Goal: Information Seeking & Learning: Compare options

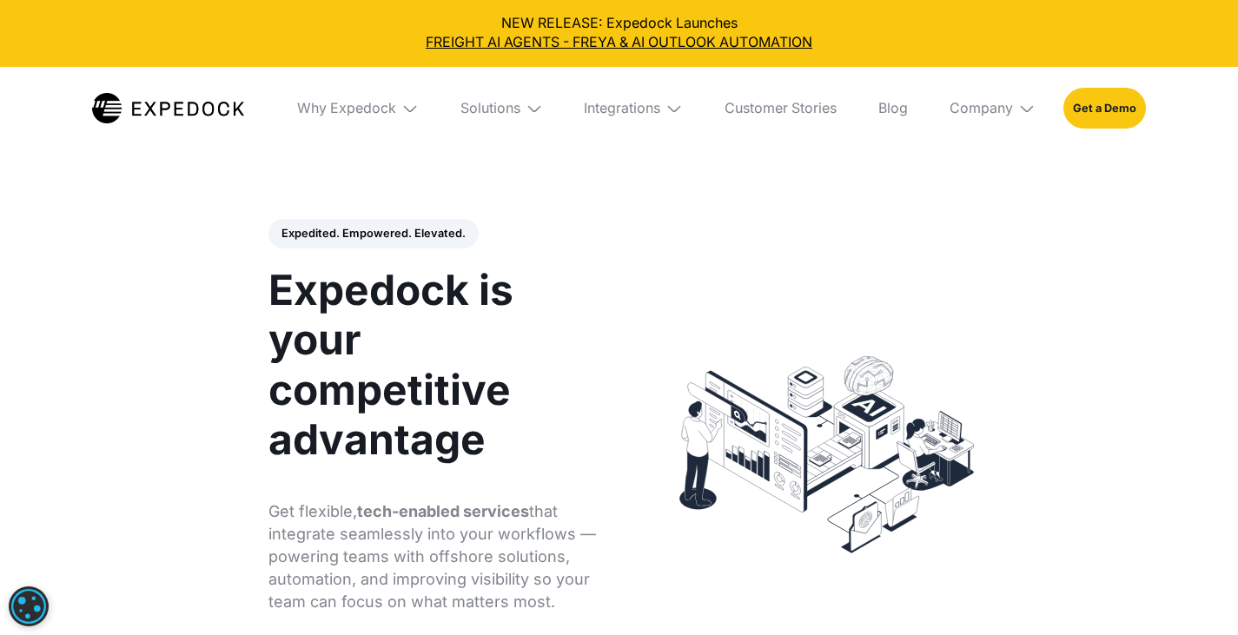
select select
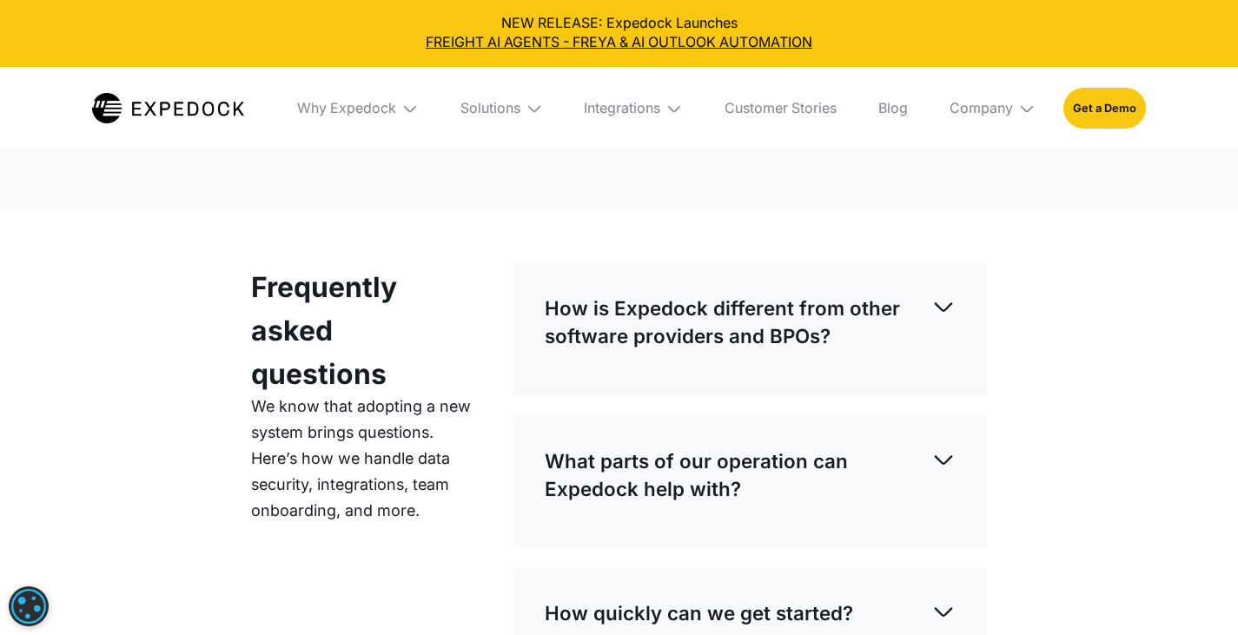
scroll to position [4933, 0]
click at [403, 104] on img at bounding box center [409, 108] width 17 height 17
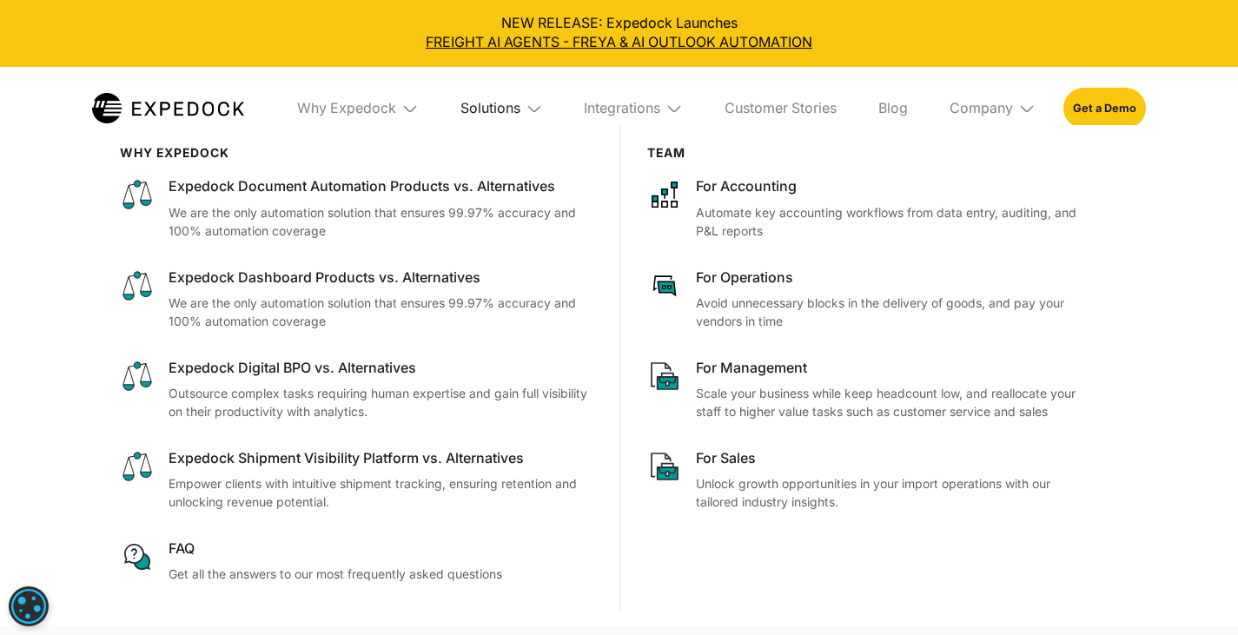
click at [498, 104] on div "Solutions" at bounding box center [491, 108] width 60 height 17
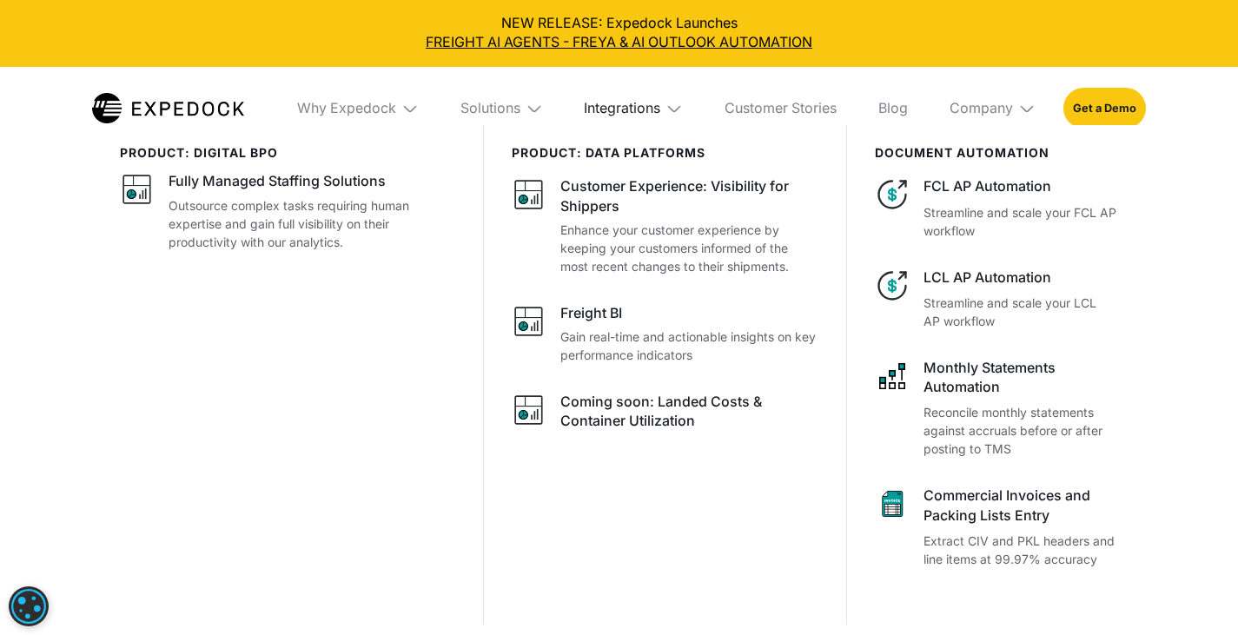
click at [616, 115] on div "Integrations" at bounding box center [622, 108] width 76 height 17
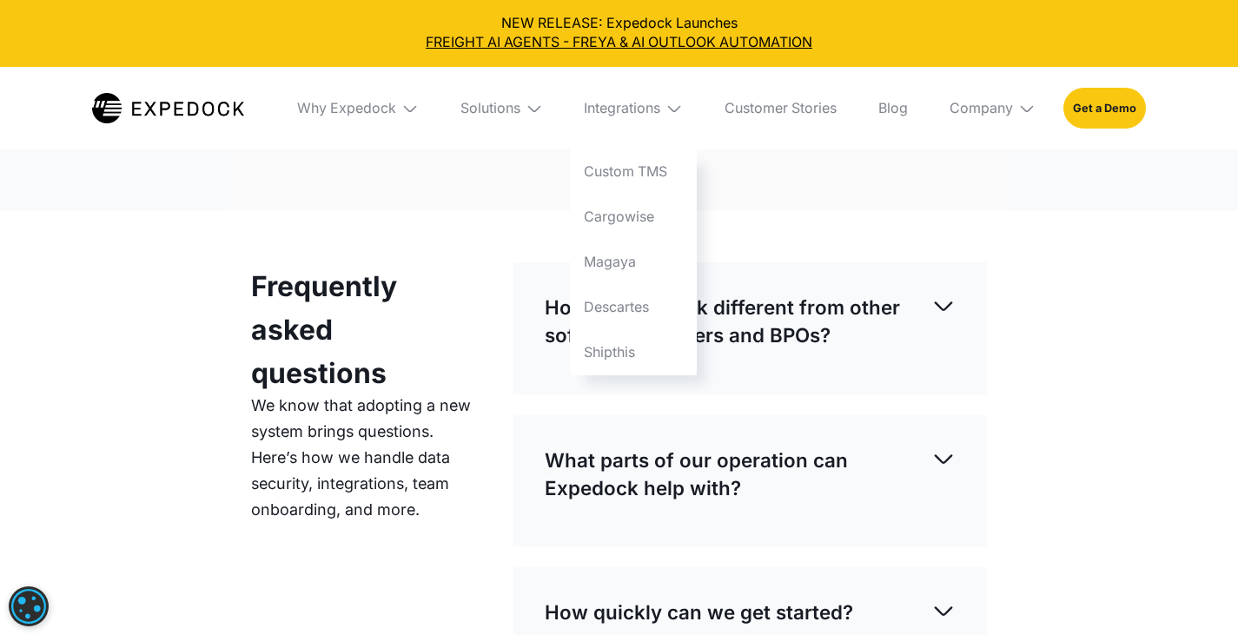
click at [1067, 394] on div "Frequently asked questions We know that adopting a new system brings questions.…" at bounding box center [619, 576] width 1238 height 732
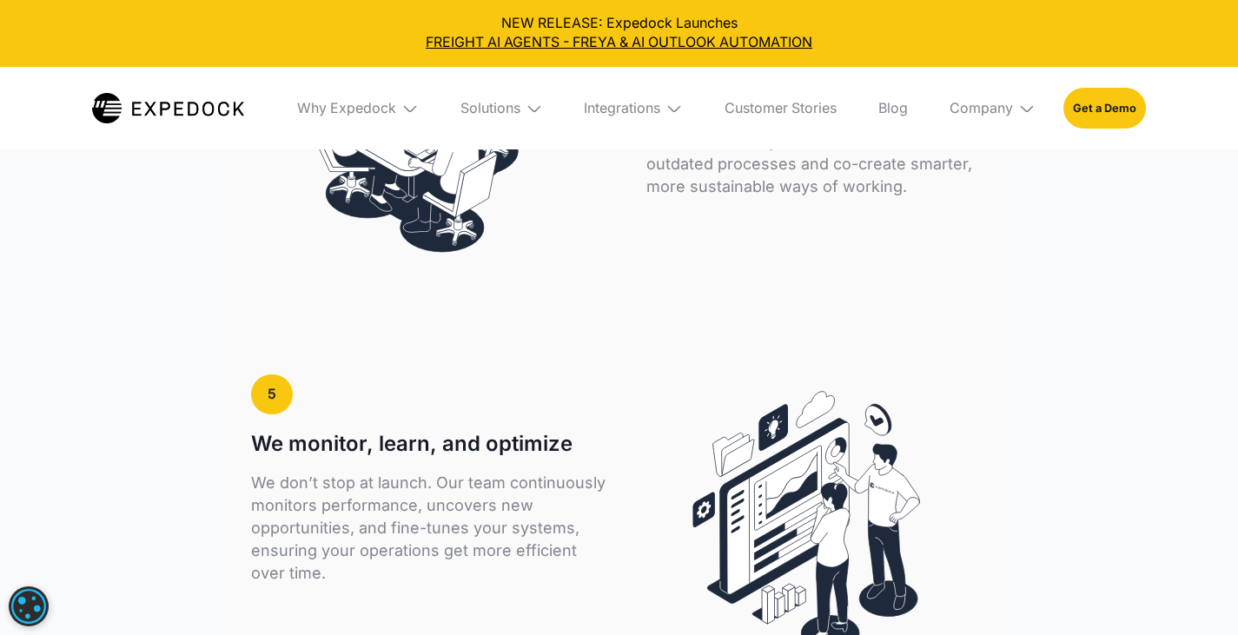
scroll to position [4405, 0]
click at [353, 111] on div "Why Expedock" at bounding box center [346, 108] width 99 height 17
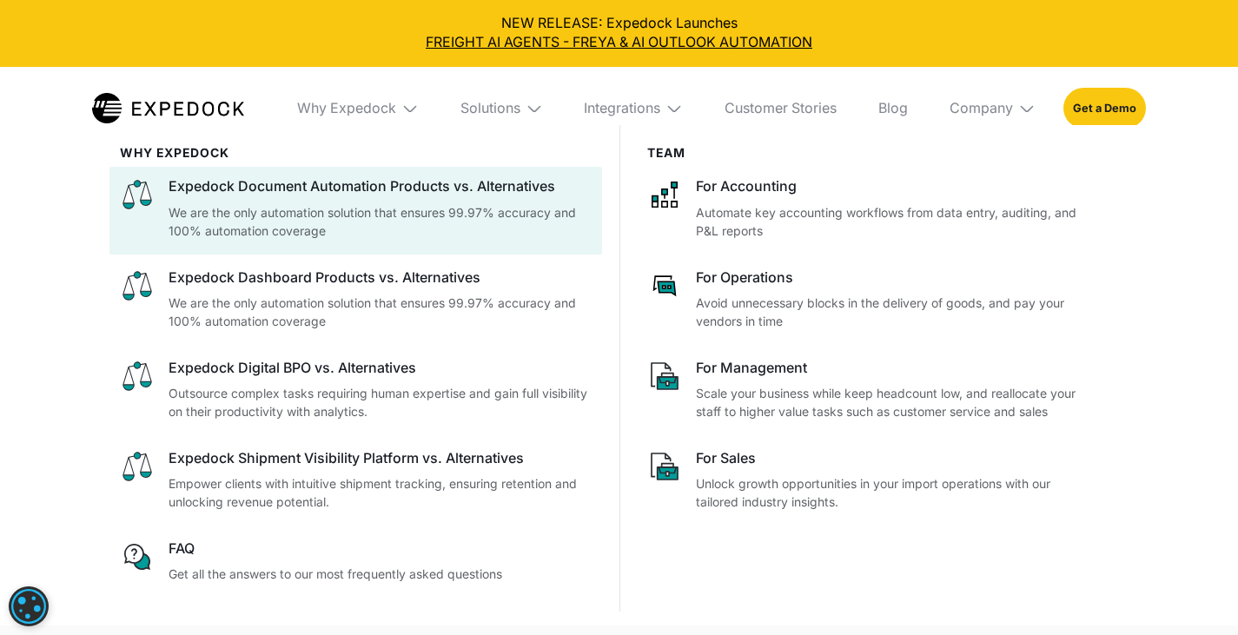
click at [336, 192] on div "Expedock Document Automation Products vs. Alternatives" at bounding box center [380, 186] width 423 height 19
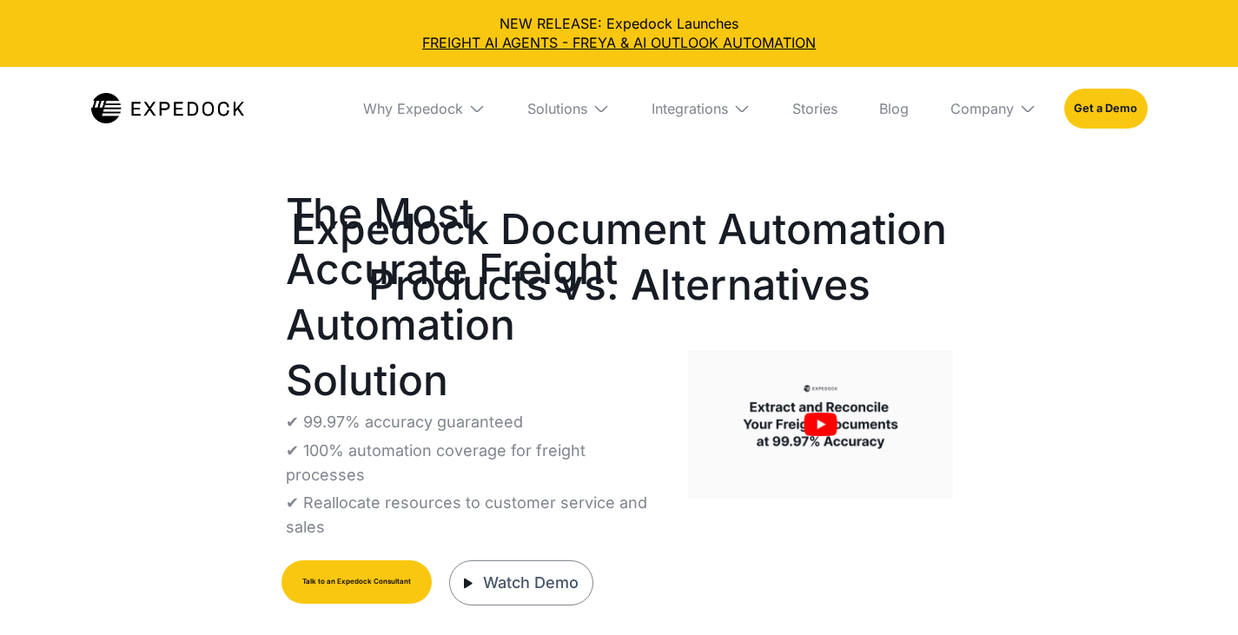
select select
